Goal: Transaction & Acquisition: Subscribe to service/newsletter

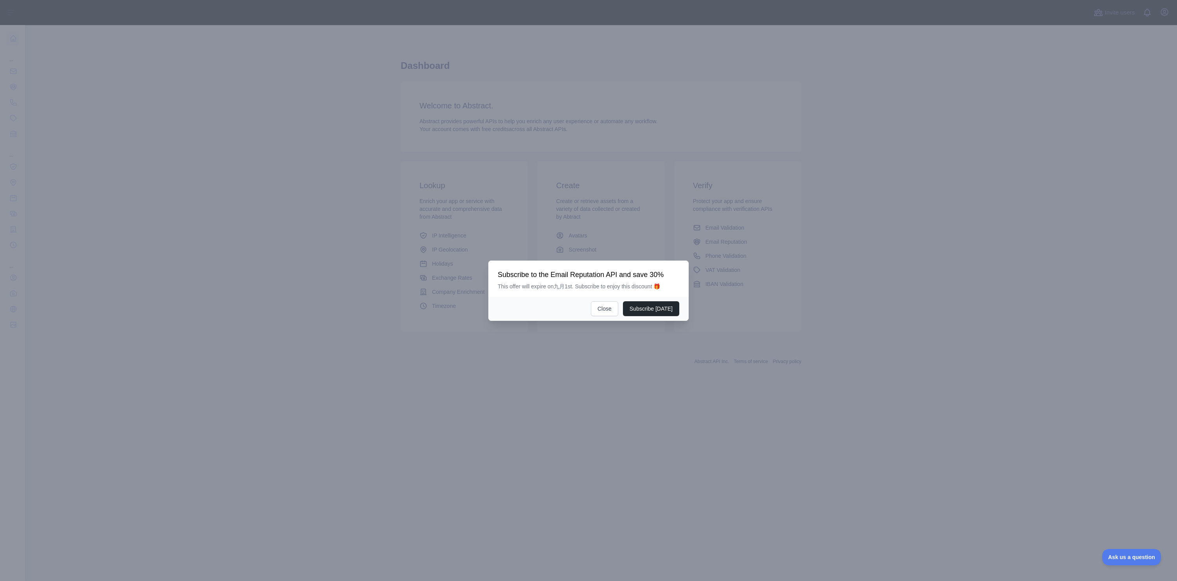
click at [640, 268] on div "Subscribe to the Email Reputation API and save 30% This offer will expire on 九月…" at bounding box center [588, 279] width 200 height 36
click at [649, 280] on div "订阅电子邮件信誉 API 并节省 30% 此优惠将于 九月 一日到期。订阅即可享受此折扣🎁" at bounding box center [588, 280] width 181 height 20
click at [665, 311] on font "立即订阅" at bounding box center [661, 308] width 22 height 6
click at [600, 309] on button "Close" at bounding box center [604, 308] width 27 height 15
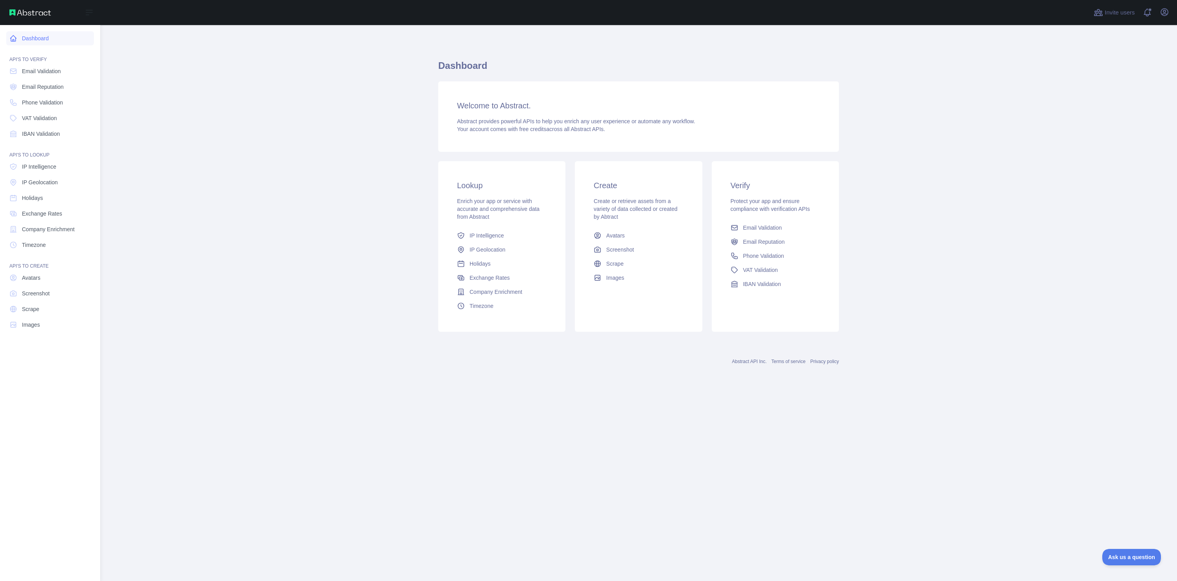
click at [18, 40] on link "Dashboard" at bounding box center [50, 38] width 88 height 14
click at [52, 75] on link "Email Validation" at bounding box center [50, 71] width 88 height 14
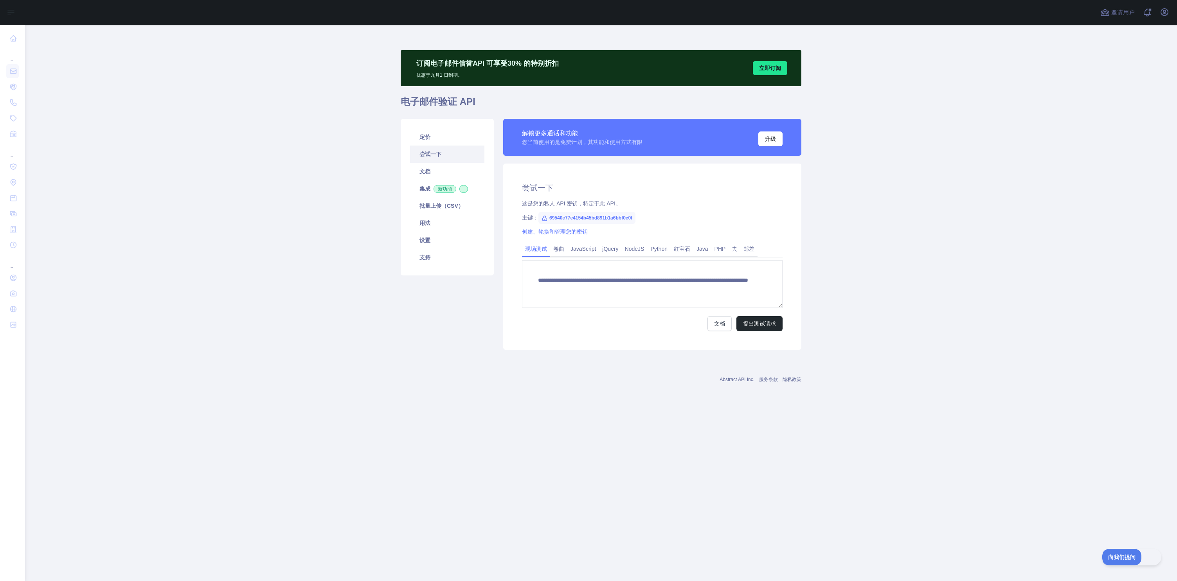
click at [236, 230] on main "**********" at bounding box center [601, 303] width 1152 height 556
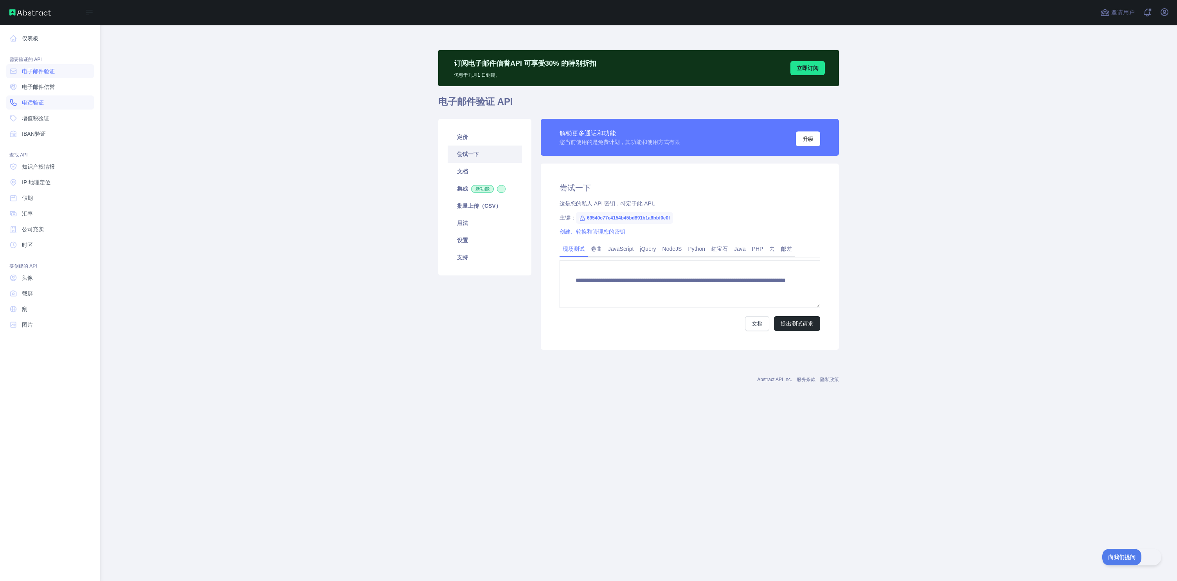
click at [50, 100] on link "电话验证" at bounding box center [50, 102] width 88 height 14
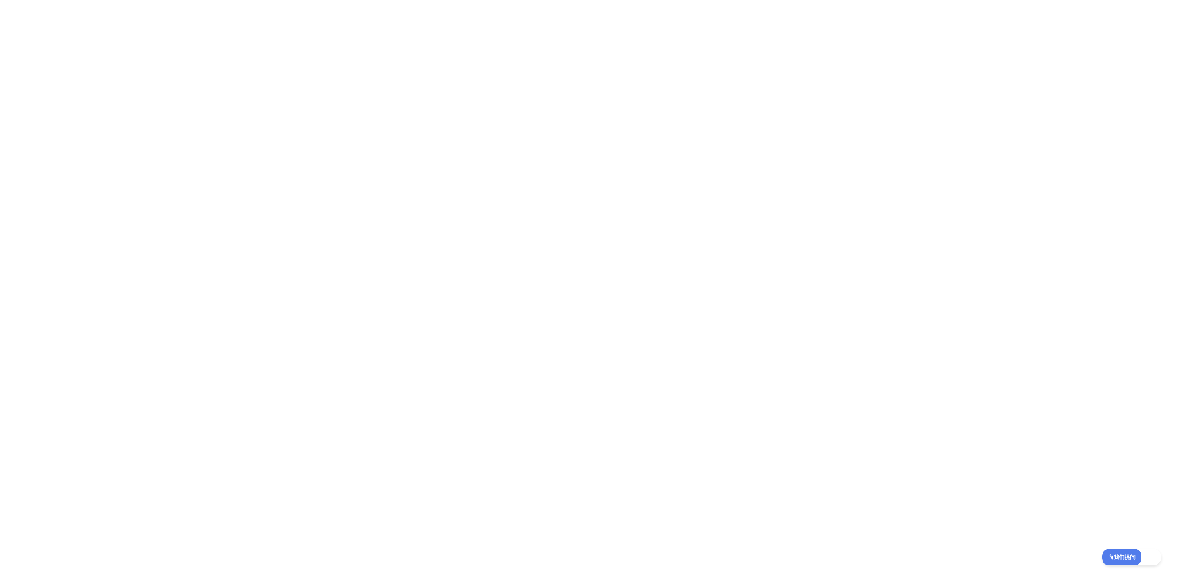
click at [875, 124] on div at bounding box center [588, 290] width 1177 height 581
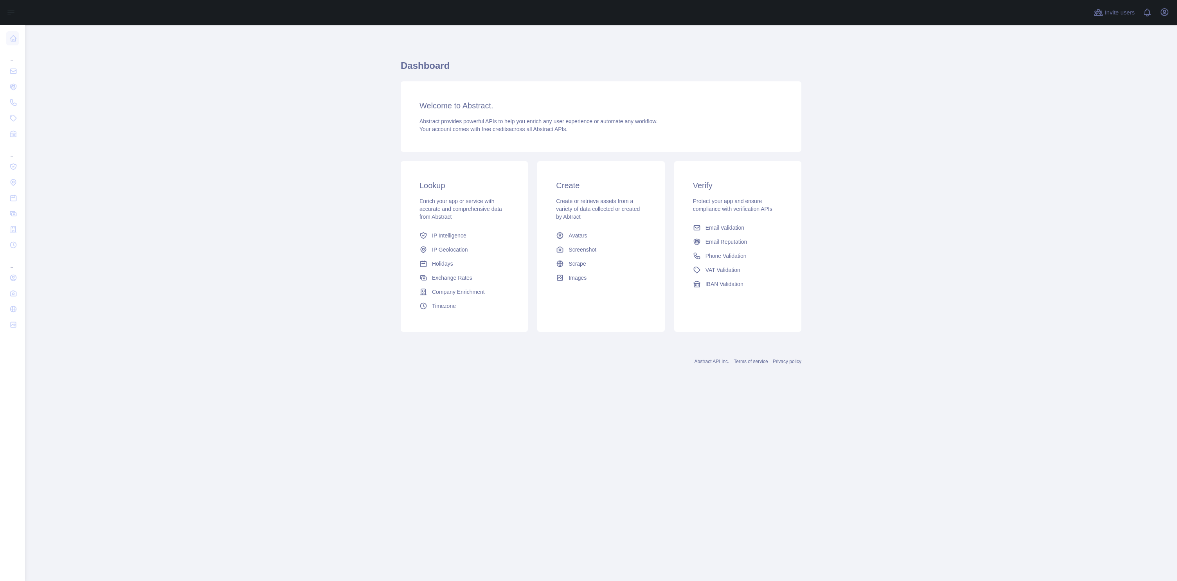
click at [135, 151] on main "Dashboard Welcome to Abstract. Abstract provides powerful APIs to help you enri…" at bounding box center [601, 303] width 1152 height 556
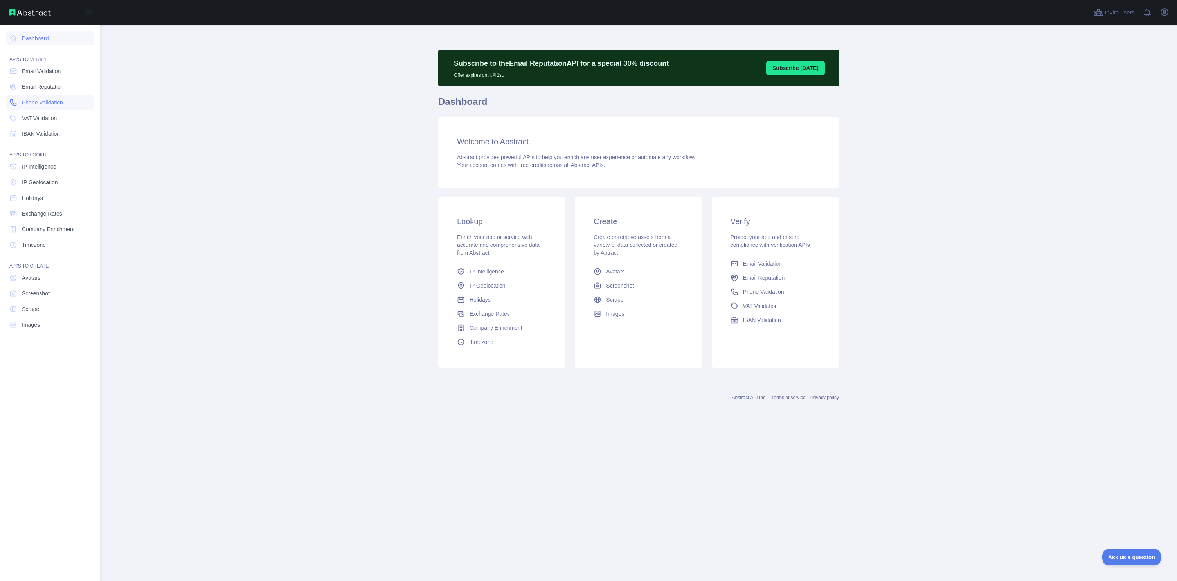
click at [51, 105] on span "Phone Validation" at bounding box center [42, 103] width 41 height 8
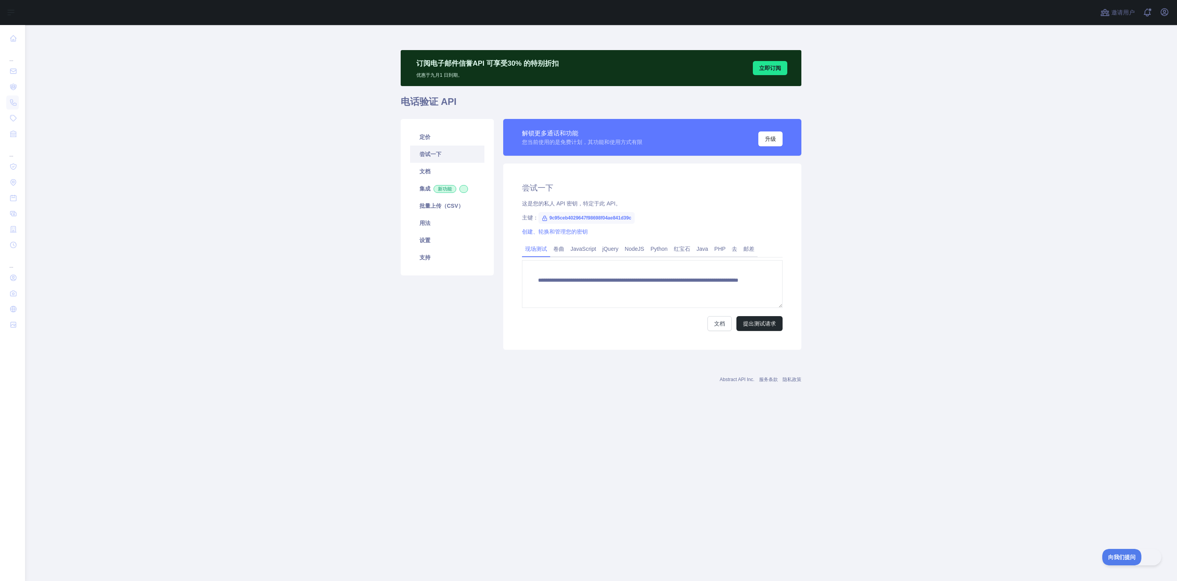
drag, startPoint x: 728, startPoint y: 196, endPoint x: 758, endPoint y: 192, distance: 30.0
click at [728, 196] on div "**********" at bounding box center [652, 257] width 298 height 186
click at [758, 192] on h2 "尝试一下" at bounding box center [652, 187] width 261 height 11
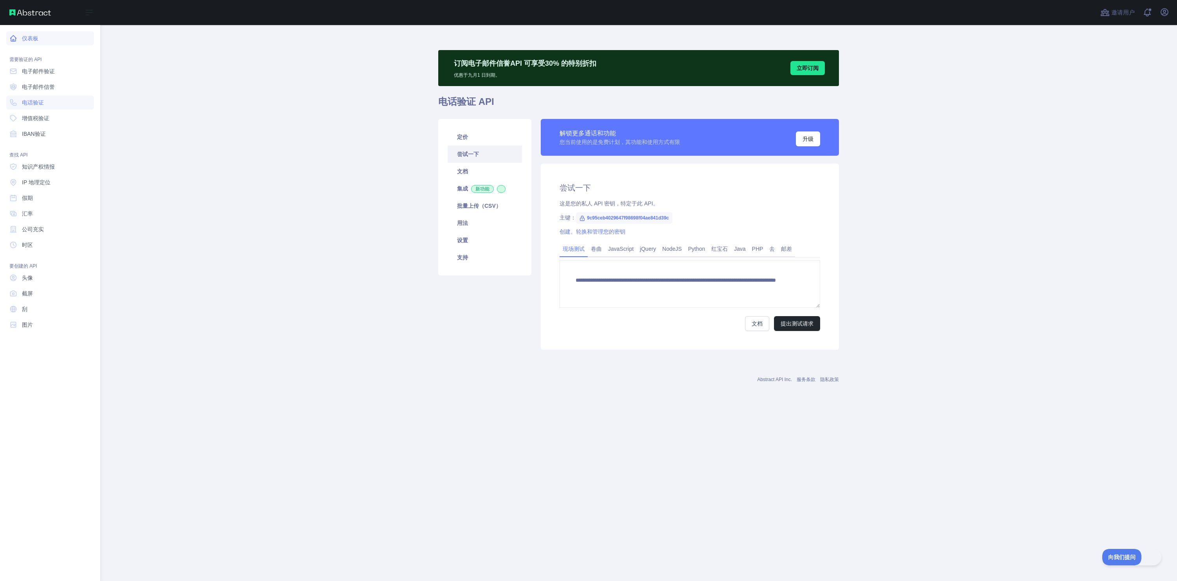
click at [35, 37] on font "仪表板" at bounding box center [30, 38] width 16 height 6
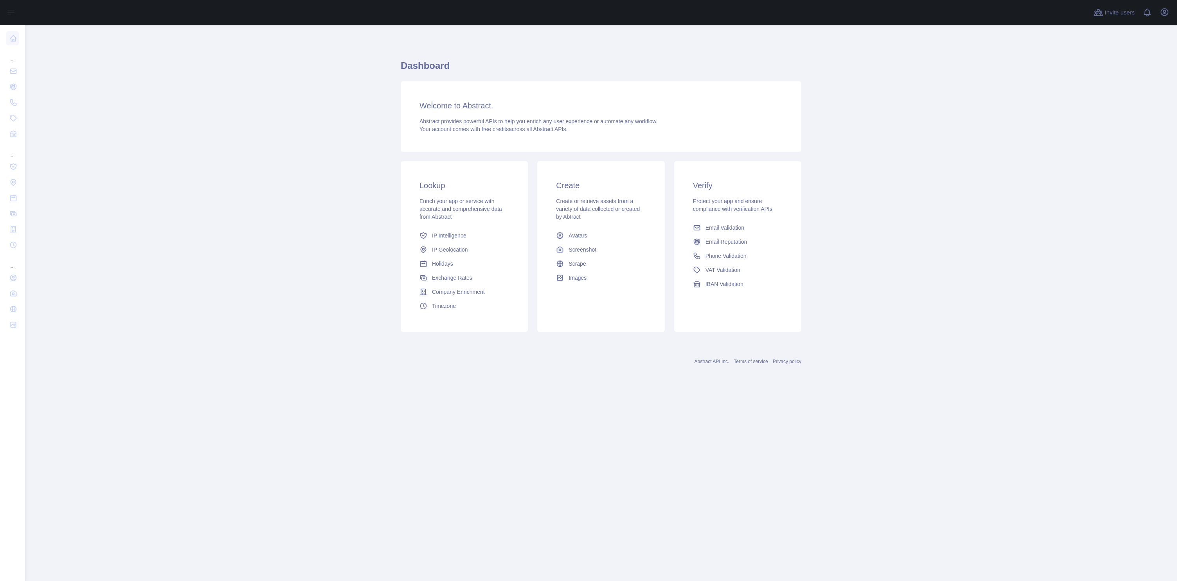
click at [606, 178] on div "Create Create or retrieve assets from a variety of data collected or created by…" at bounding box center [600, 232] width 127 height 142
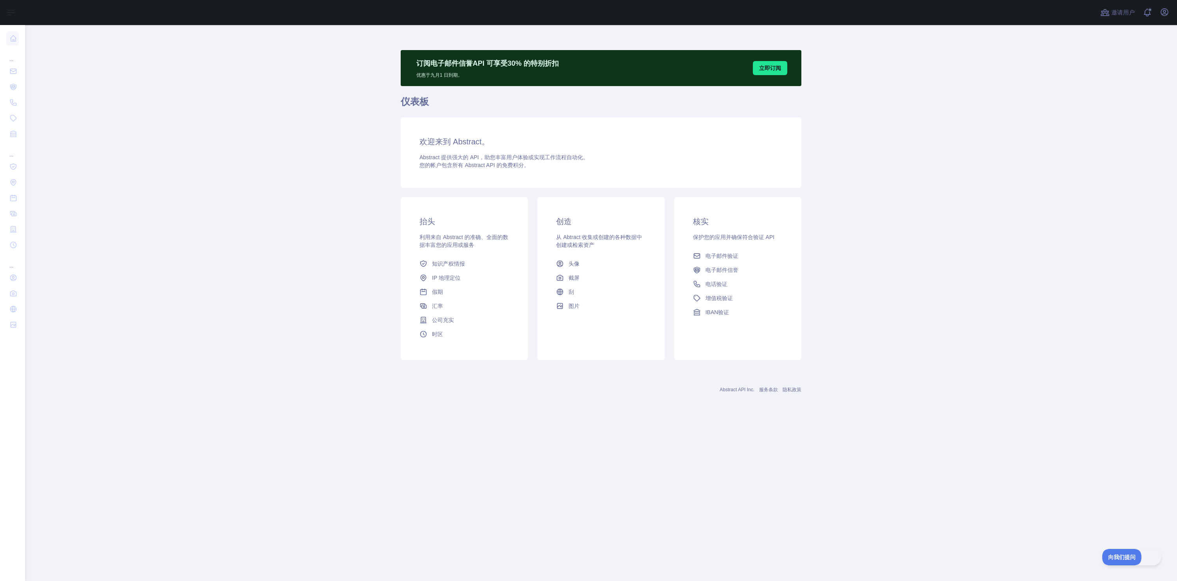
click at [300, 246] on main "订阅 电子邮件信誉API 可享受 30 % 的 特别折扣 优惠于 九月 1 日到期。 立即订阅 仪表板 欢迎来到 Abstract。 Abstract 提供强…" at bounding box center [601, 303] width 1152 height 556
click at [444, 304] on link "汇率" at bounding box center [464, 306] width 96 height 14
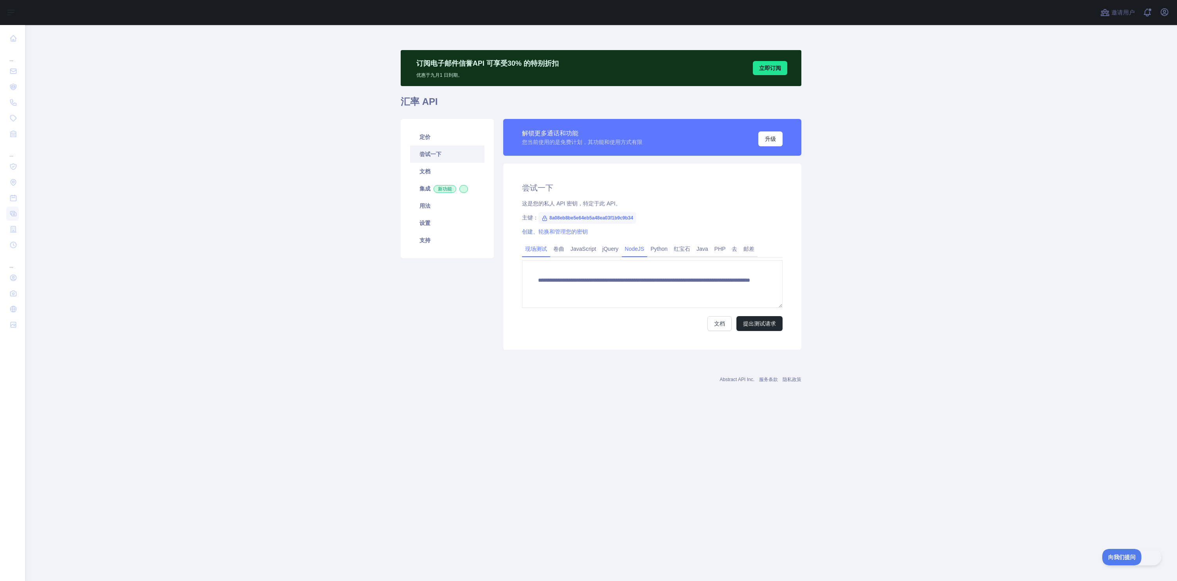
click at [635, 250] on font "NodeJS" at bounding box center [635, 249] width 20 height 6
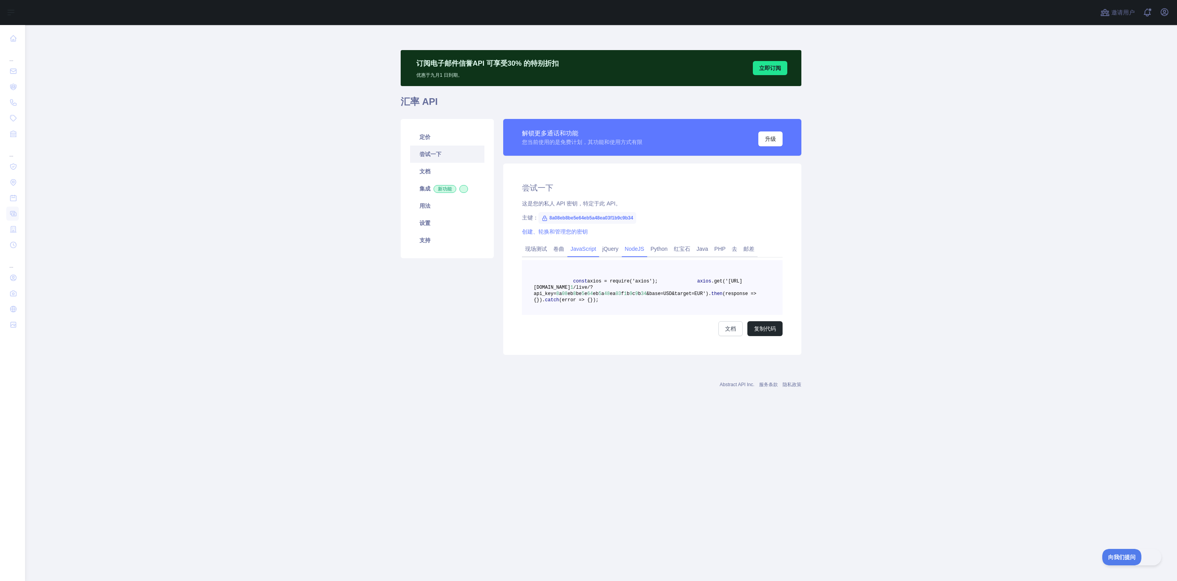
click at [575, 246] on font "JavaScript" at bounding box center [582, 249] width 25 height 6
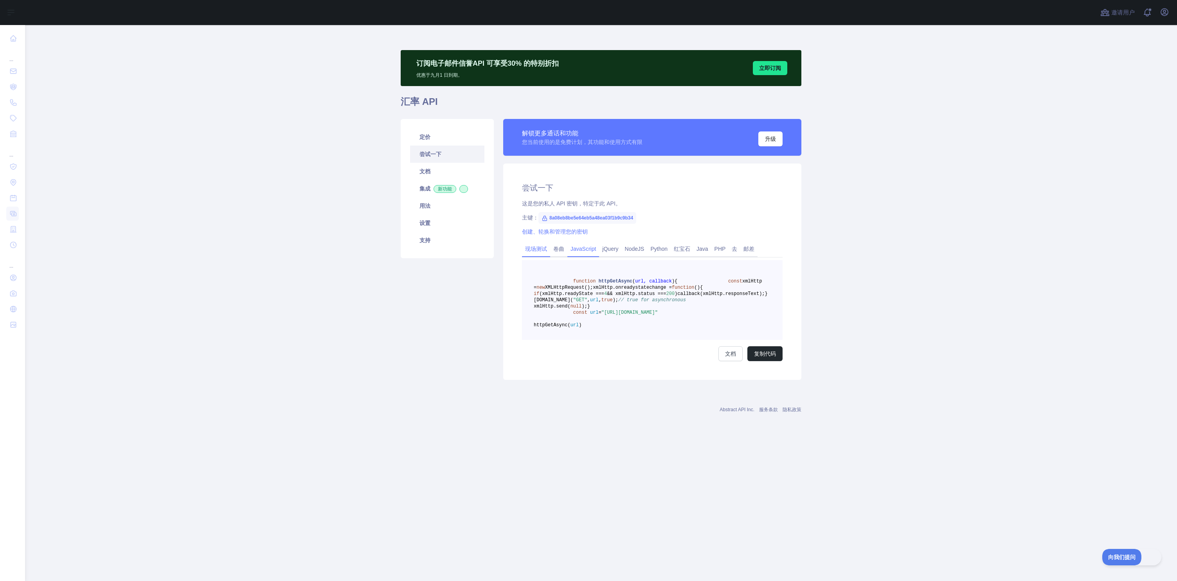
click at [534, 248] on font "现场测试" at bounding box center [536, 249] width 22 height 6
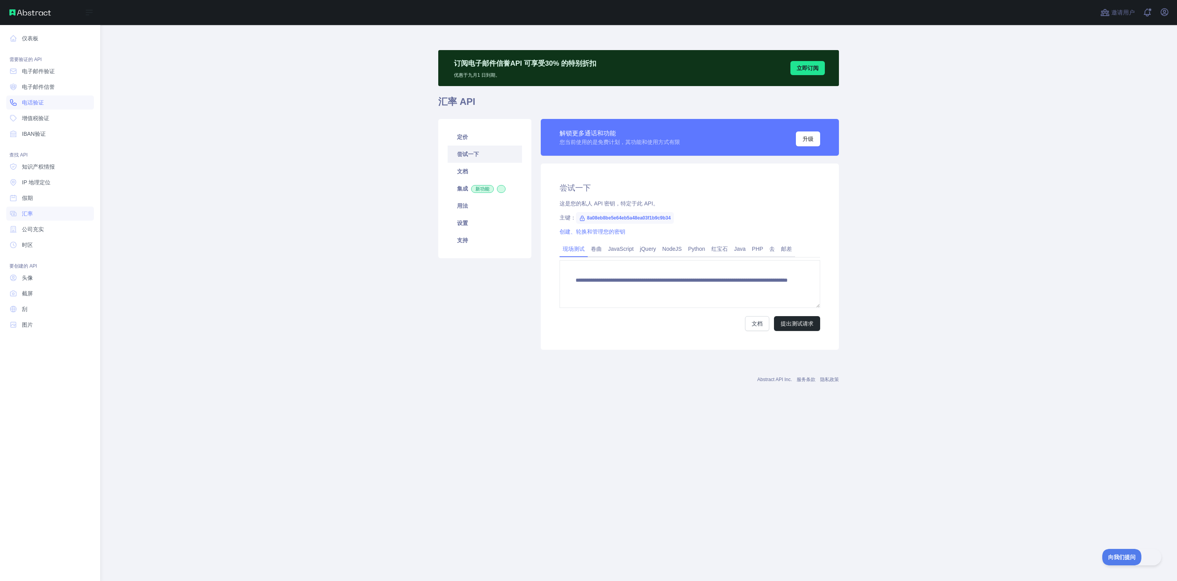
click at [41, 101] on font "电话验证" at bounding box center [33, 102] width 22 height 6
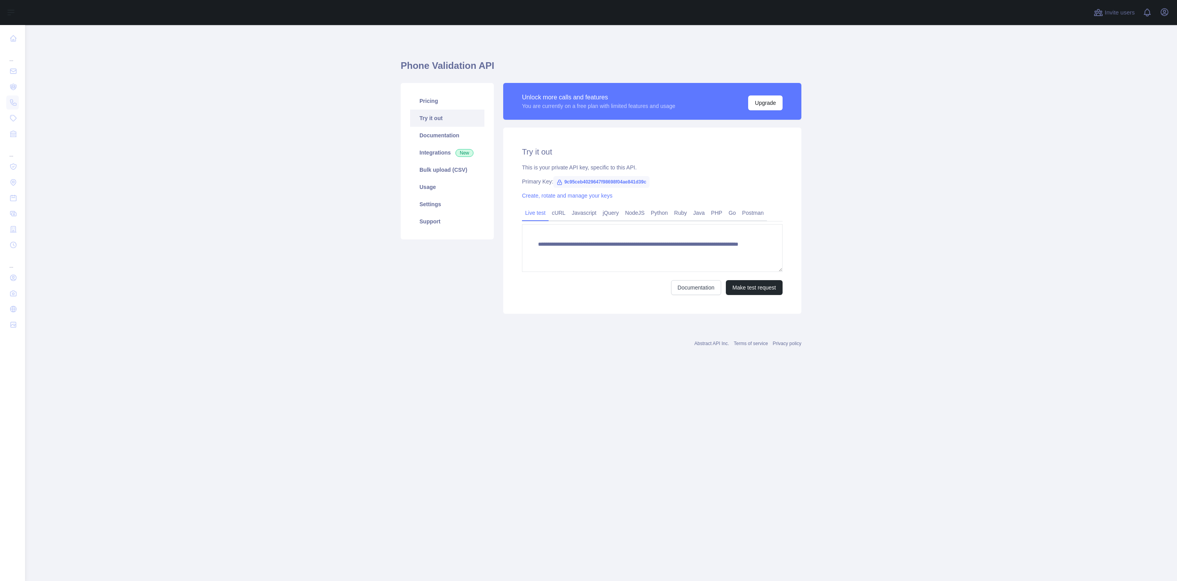
click at [665, 142] on div "**********" at bounding box center [652, 221] width 298 height 186
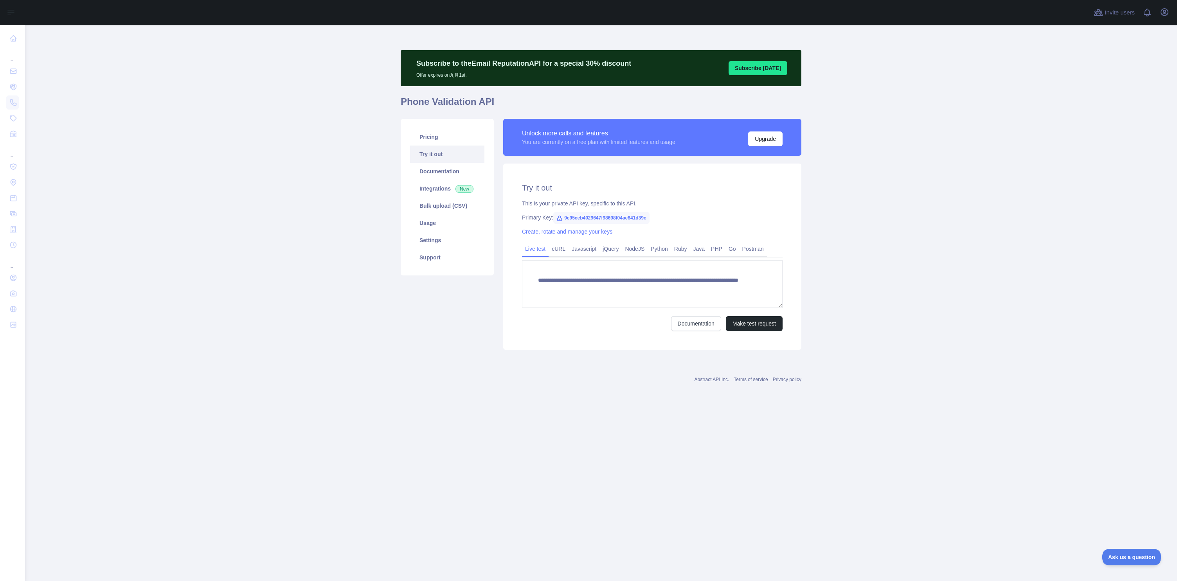
drag, startPoint x: 696, startPoint y: 142, endPoint x: 633, endPoint y: 110, distance: 70.3
click at [629, 113] on div "**********" at bounding box center [601, 202] width 401 height 304
click at [673, 181] on div "**********" at bounding box center [652, 257] width 298 height 186
click at [721, 183] on h2 "尝试一下" at bounding box center [652, 187] width 261 height 11
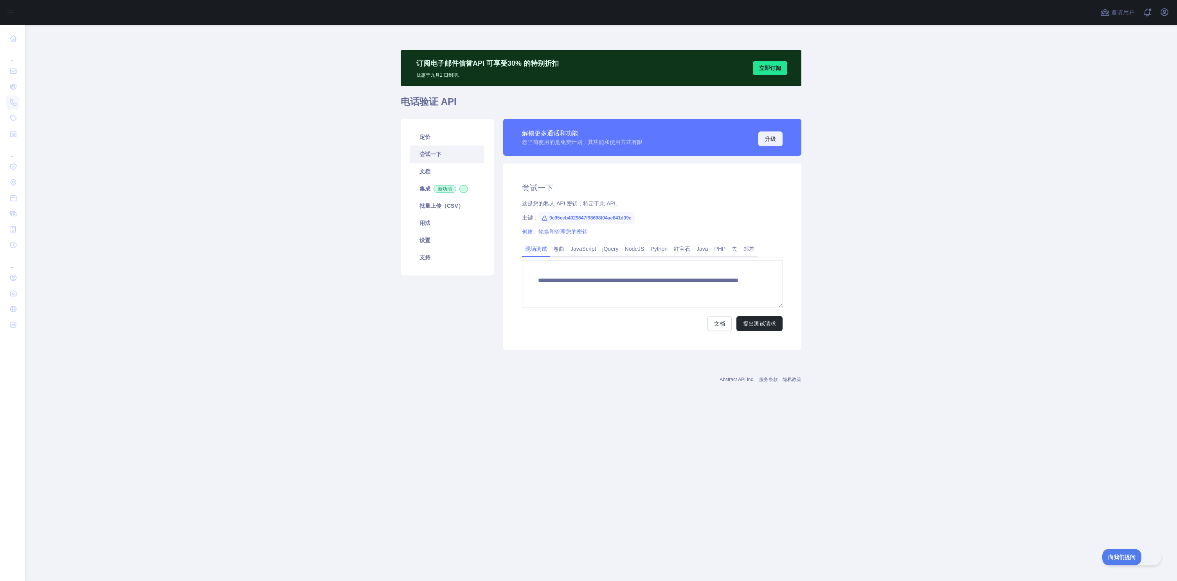
click at [771, 140] on font "升级" at bounding box center [770, 139] width 11 height 6
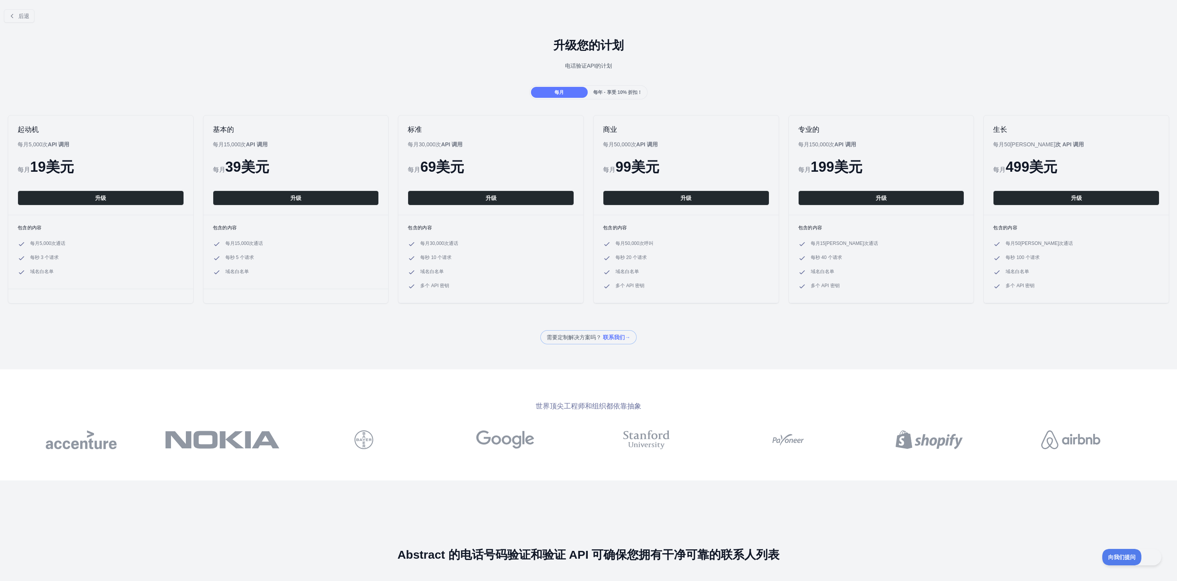
click at [55, 245] on font "次" at bounding box center [53, 243] width 5 height 5
drag, startPoint x: 120, startPoint y: 255, endPoint x: 106, endPoint y: 258, distance: 14.0
click at [120, 255] on li "每秒 3 个请求" at bounding box center [101, 258] width 166 height 8
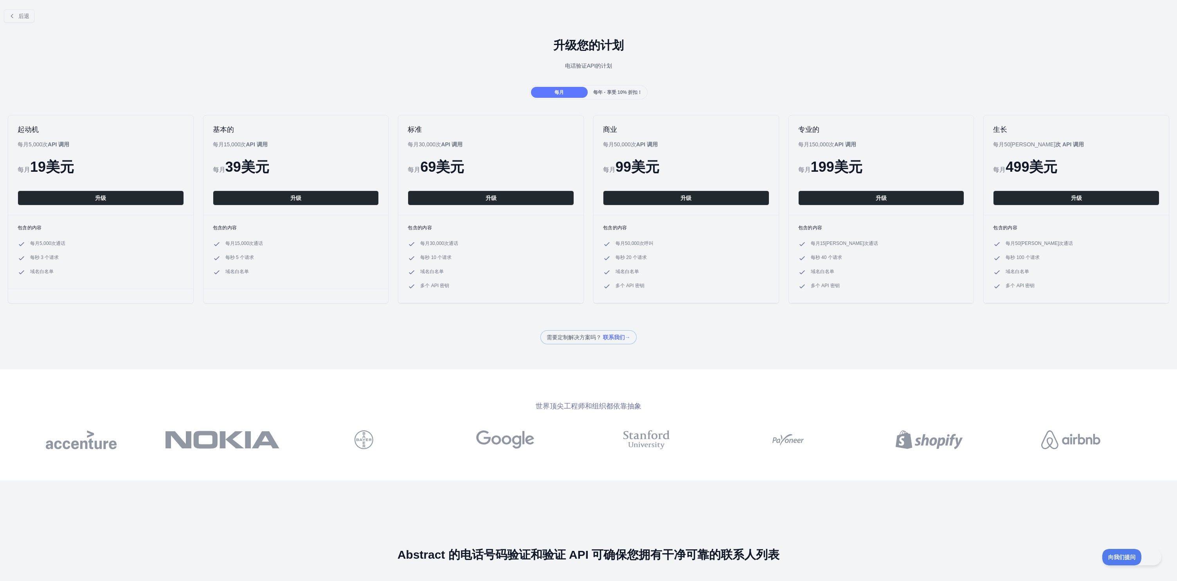
click at [48, 256] on font "每秒 3 个请求" at bounding box center [44, 257] width 29 height 5
click at [87, 259] on li "每秒 3 个请求" at bounding box center [101, 258] width 166 height 8
click at [40, 271] on font "域名白名单" at bounding box center [41, 271] width 23 height 5
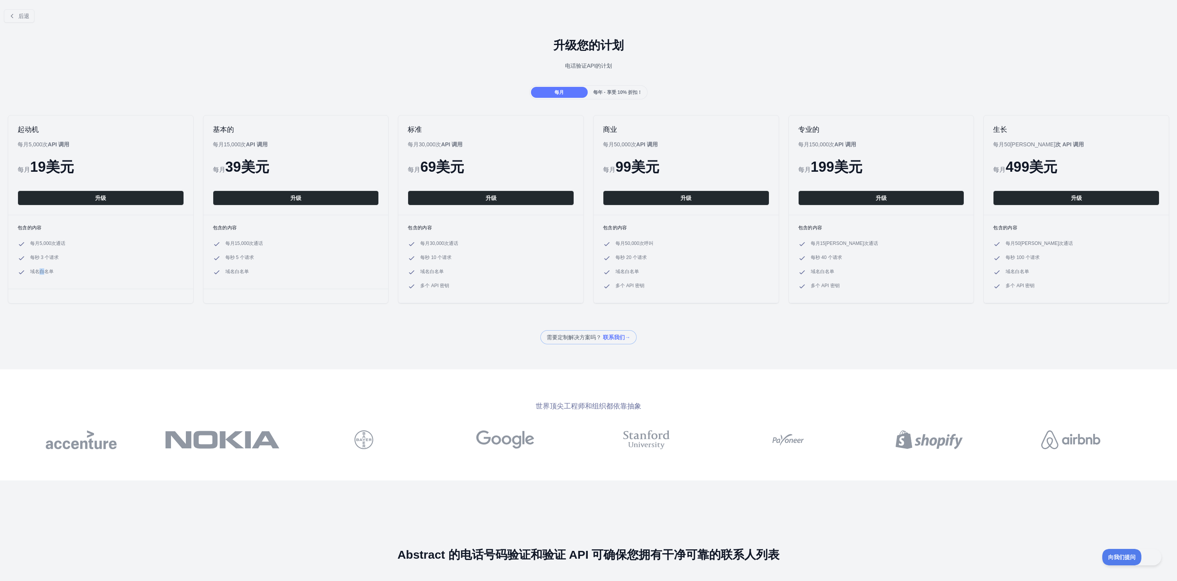
click at [40, 271] on font "域名白名单" at bounding box center [41, 271] width 23 height 5
click at [75, 272] on li "域名白名单" at bounding box center [101, 272] width 166 height 8
drag, startPoint x: 44, startPoint y: 270, endPoint x: 24, endPoint y: 242, distance: 34.5
click at [24, 242] on ul "每月5,000 次 通话 每秒 3 个请求 域名白名单" at bounding box center [101, 258] width 166 height 36
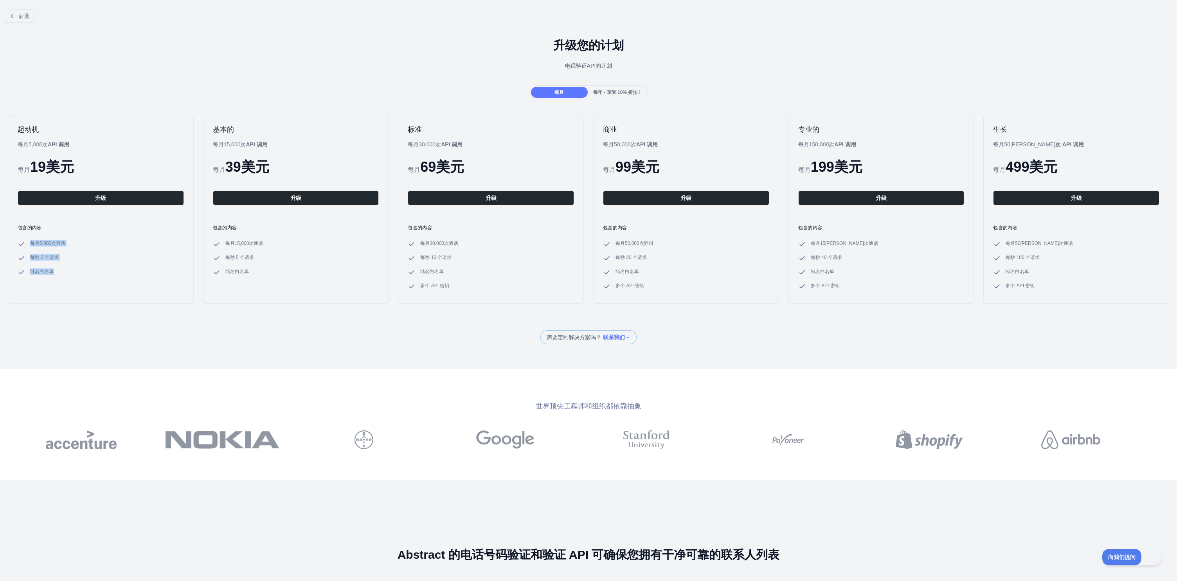
click at [104, 241] on li "每月5,000 次 通话" at bounding box center [101, 244] width 166 height 8
click at [166, 246] on li "每月5,000 次 通话" at bounding box center [101, 244] width 166 height 8
click at [622, 89] on div "每年 - 享受 10% 折扣！" at bounding box center [617, 92] width 57 height 11
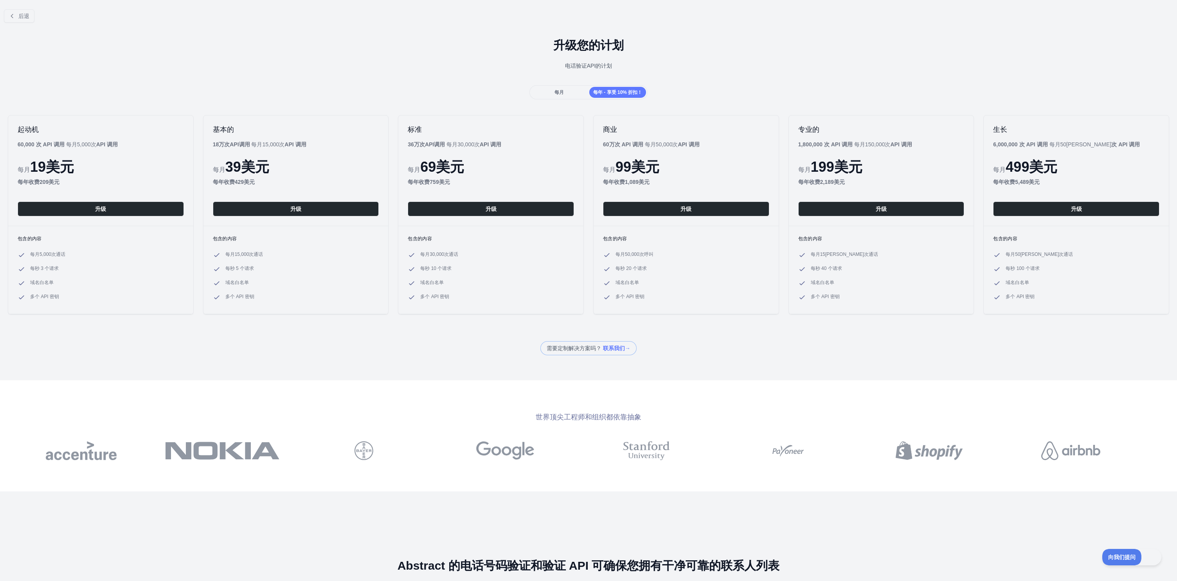
click at [567, 90] on div "每月" at bounding box center [559, 92] width 57 height 11
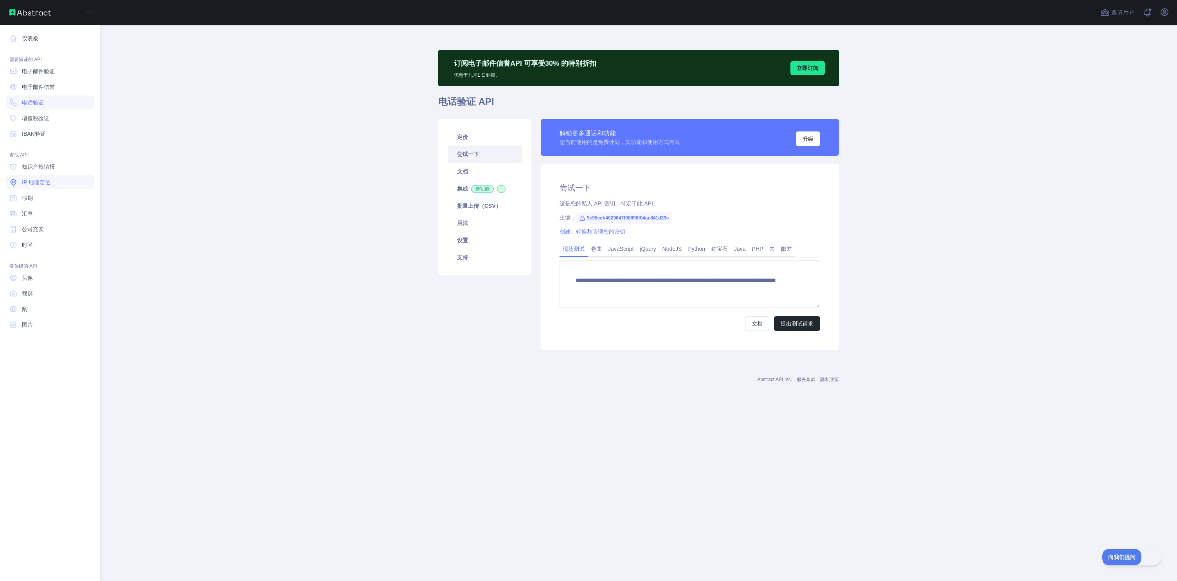
click at [42, 183] on font "IP 地理定位" at bounding box center [36, 182] width 29 height 6
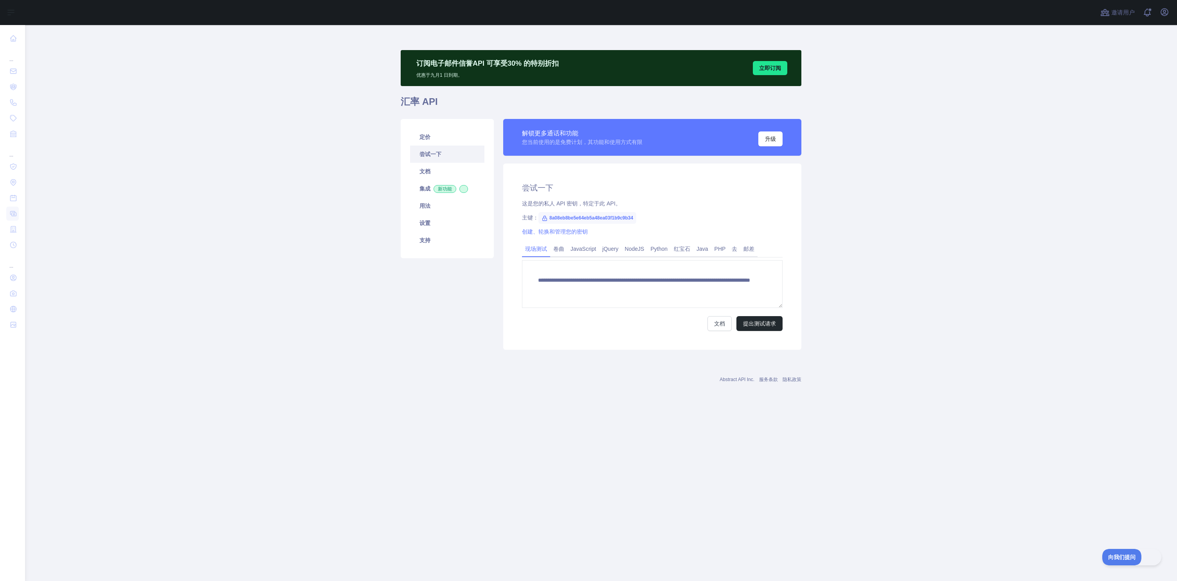
click at [706, 205] on div "这是您的私人 API 密钥，特定于此 API。" at bounding box center [652, 203] width 261 height 8
click at [721, 204] on div "这是您的私人 API 密钥，特定于此 API。" at bounding box center [652, 203] width 261 height 8
click at [438, 140] on link "定价" at bounding box center [447, 136] width 74 height 17
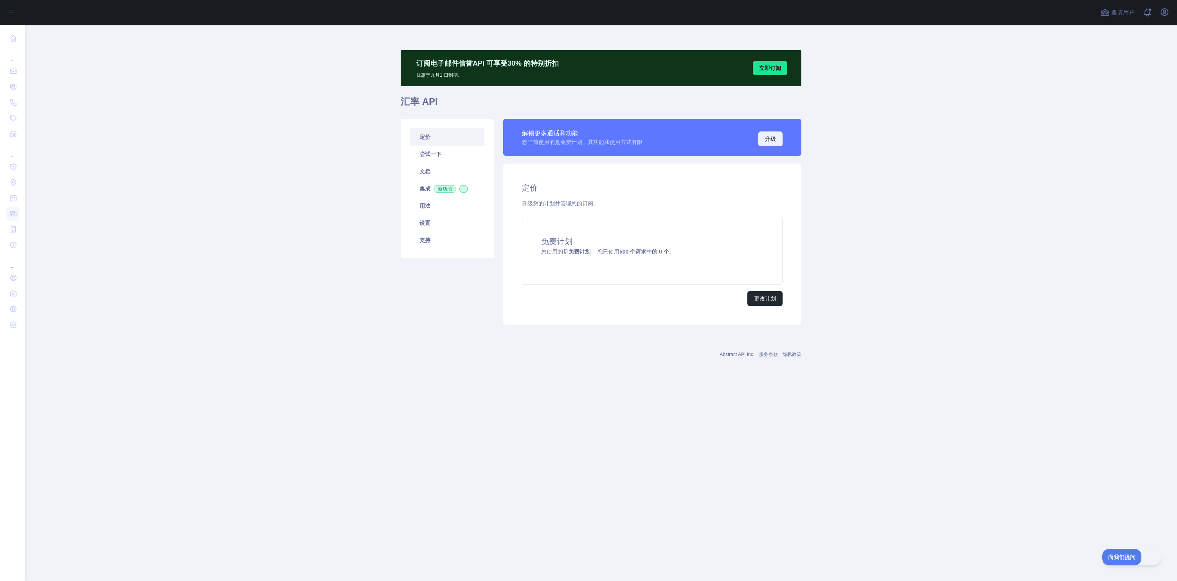
click at [774, 135] on font "升级" at bounding box center [770, 139] width 11 height 8
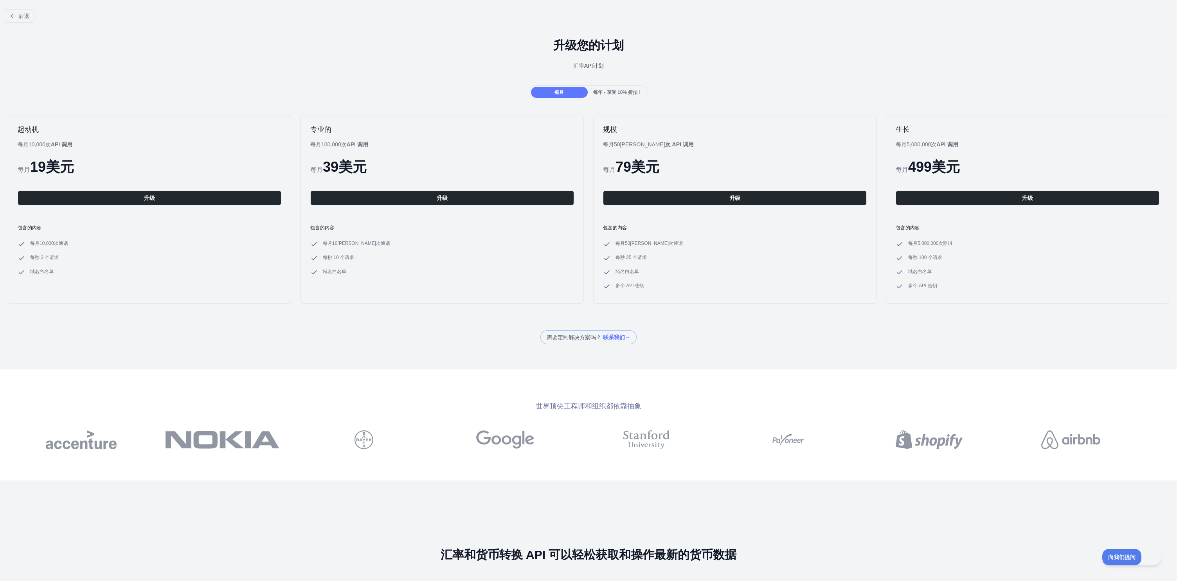
click at [56, 169] on font "美元" at bounding box center [60, 167] width 28 height 16
click at [141, 174] on div "每月 19 美元" at bounding box center [150, 167] width 264 height 16
click at [150, 173] on div "每月 19 美元" at bounding box center [150, 167] width 264 height 16
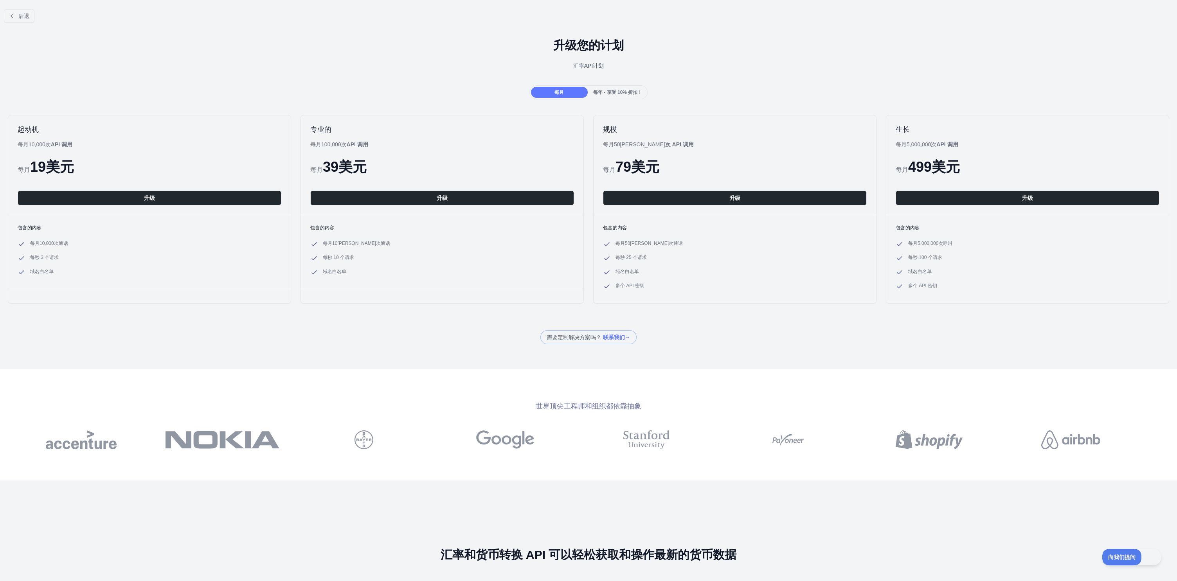
click at [42, 241] on font "每月10,000" at bounding box center [42, 243] width 24 height 5
drag, startPoint x: 42, startPoint y: 241, endPoint x: 62, endPoint y: 243, distance: 19.6
click at [42, 241] on font "每月10,000" at bounding box center [42, 243] width 24 height 5
drag, startPoint x: 160, startPoint y: 247, endPoint x: 168, endPoint y: 249, distance: 8.4
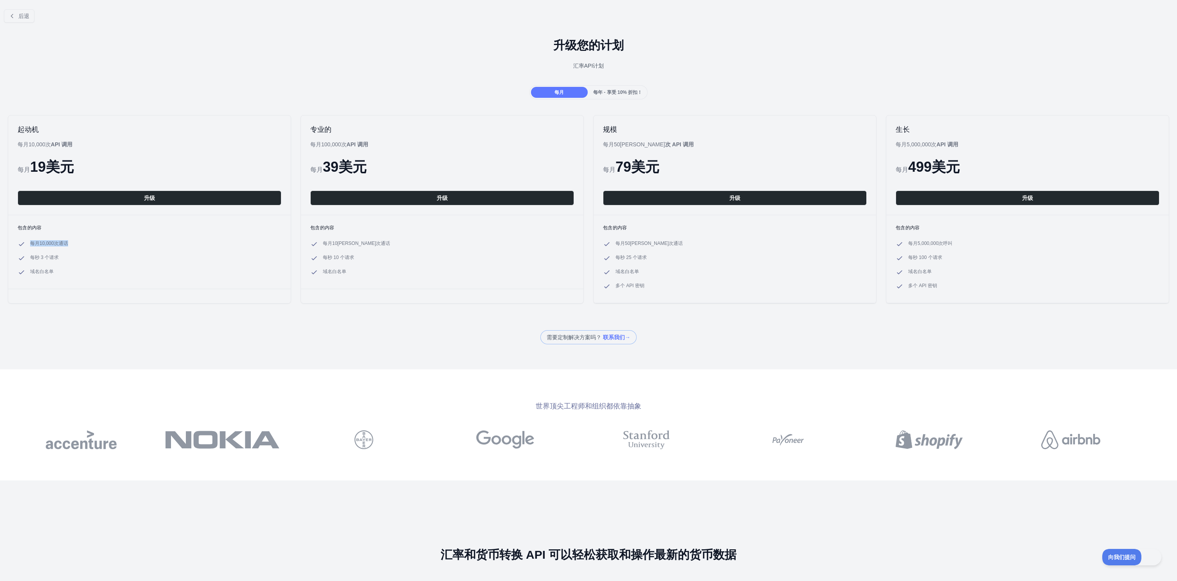
click at [160, 247] on li "每月10,000 次 通话" at bounding box center [150, 244] width 264 height 8
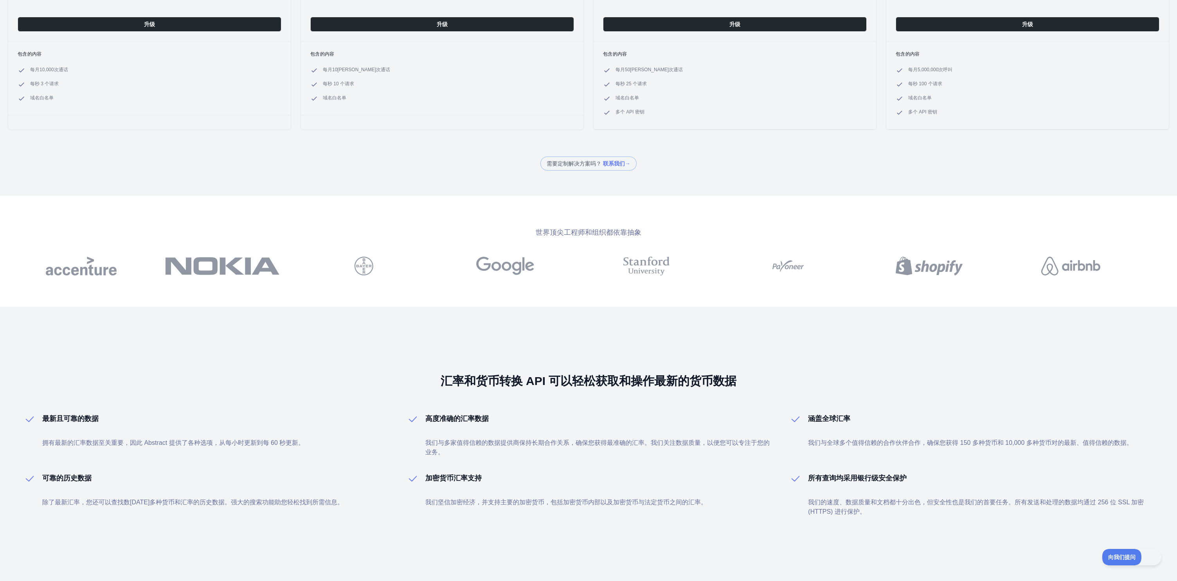
scroll to position [176, 0]
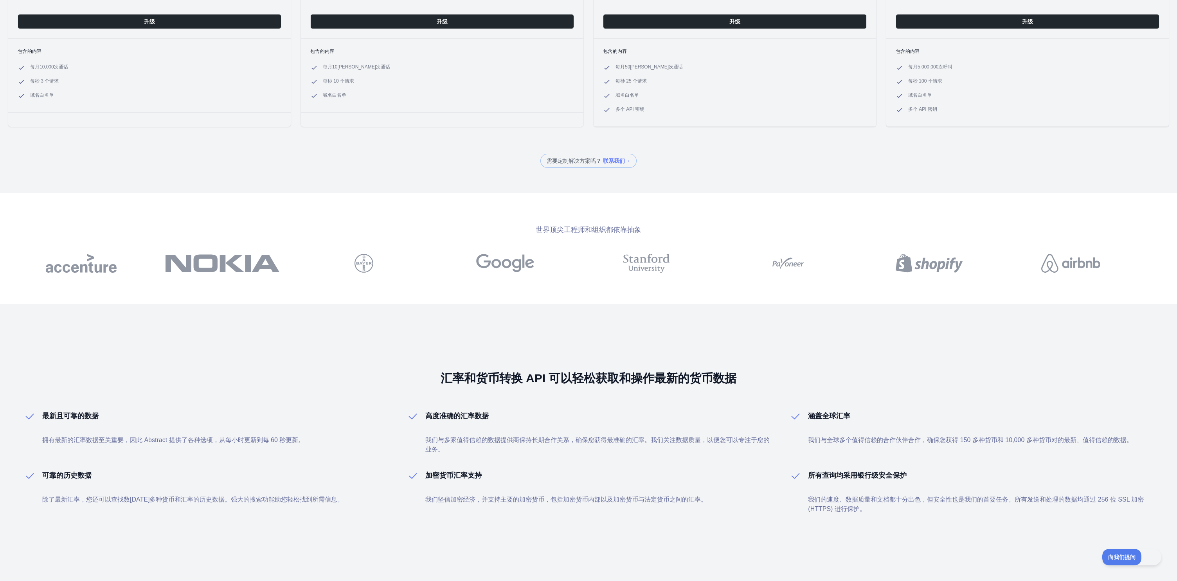
click at [473, 412] on font "高度准确的汇率数据" at bounding box center [456, 416] width 63 height 8
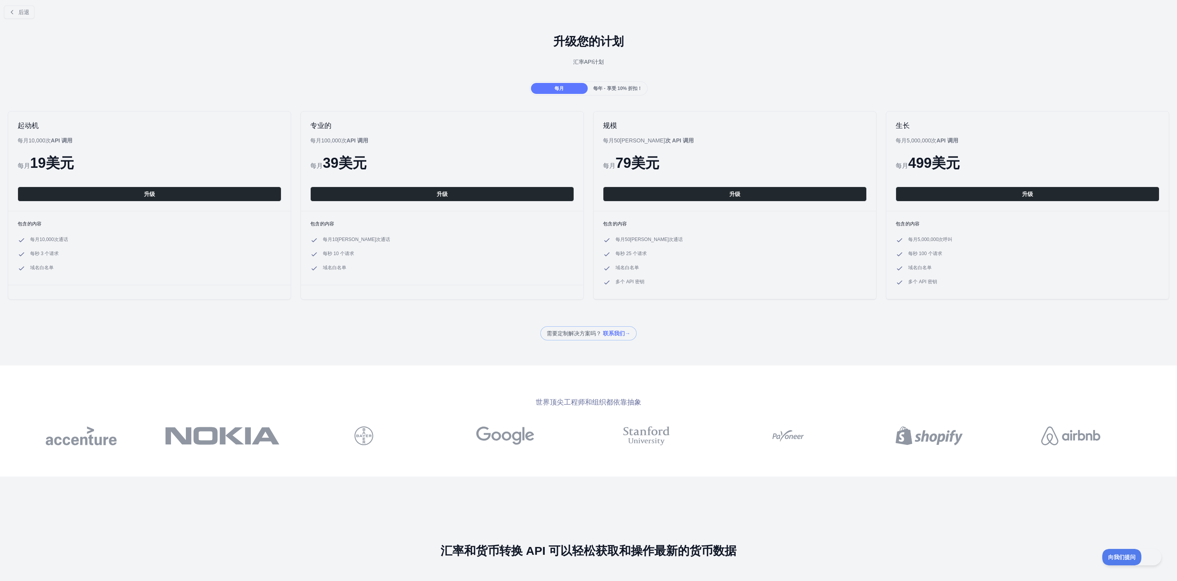
scroll to position [0, 0]
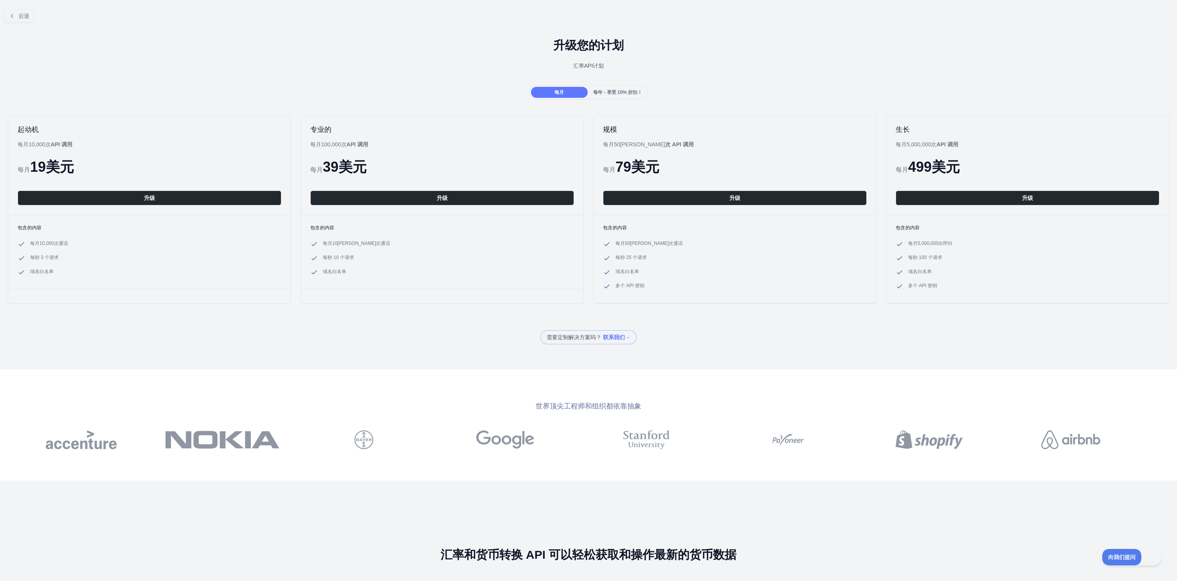
click at [613, 92] on font "每年 - 享受 10% 折扣！" at bounding box center [617, 92] width 49 height 5
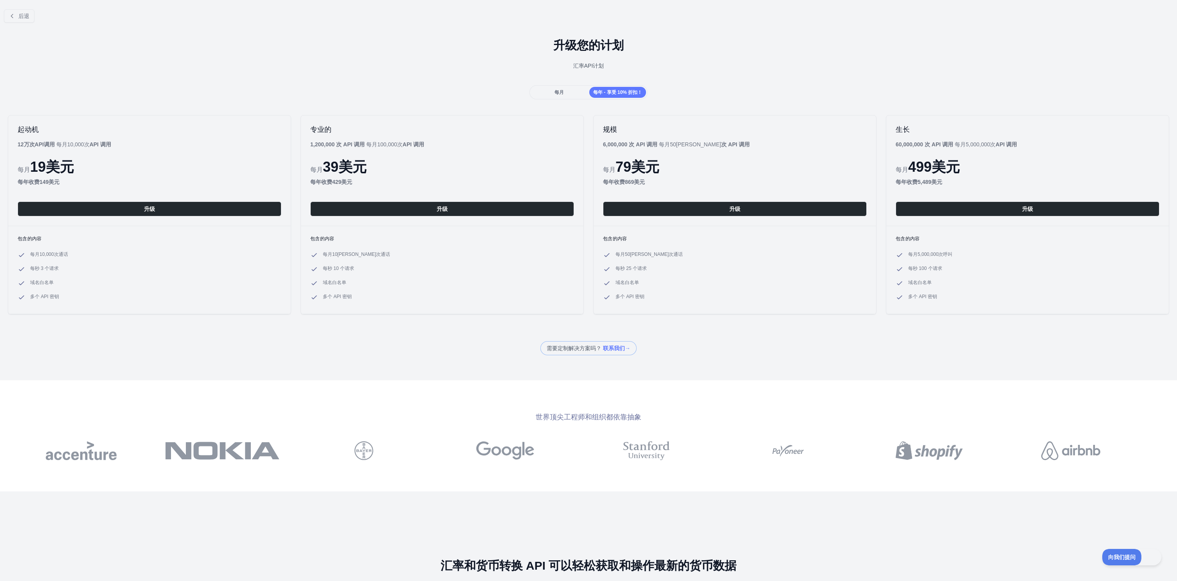
click at [46, 184] on font "149美元" at bounding box center [50, 182] width 20 height 6
click at [46, 183] on font "149美元" at bounding box center [50, 182] width 20 height 6
